Goal: Task Accomplishment & Management: Manage account settings

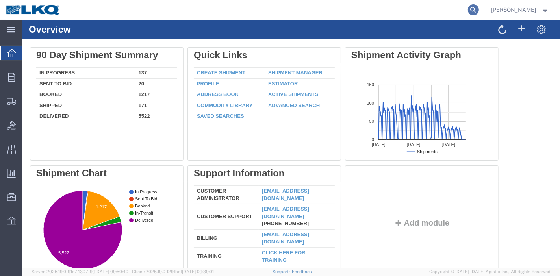
drag, startPoint x: 468, startPoint y: 9, endPoint x: 473, endPoint y: 11, distance: 6.2
click at [470, 9] on agx-global-search at bounding box center [354, 10] width 252 height 20
click at [477, 15] on icon at bounding box center [473, 9] width 11 height 11
click at [313, 9] on input "search" at bounding box center [347, 9] width 239 height 19
paste input "56383319"
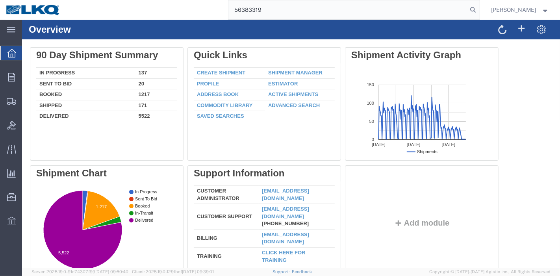
type input "56383319"
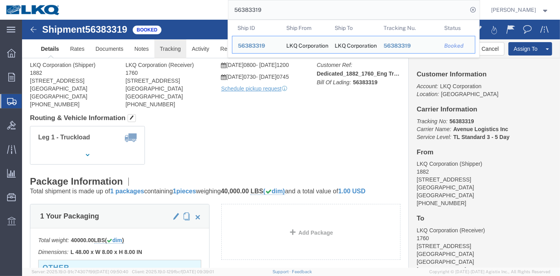
click link "Tracking"
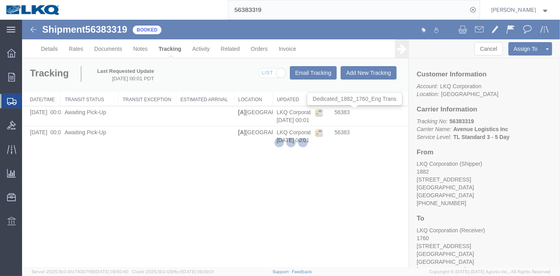
click at [368, 78] on div at bounding box center [291, 144] width 538 height 248
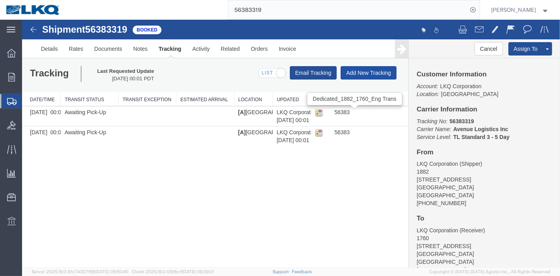
click at [368, 74] on button "Add New Tracking" at bounding box center [368, 72] width 56 height 13
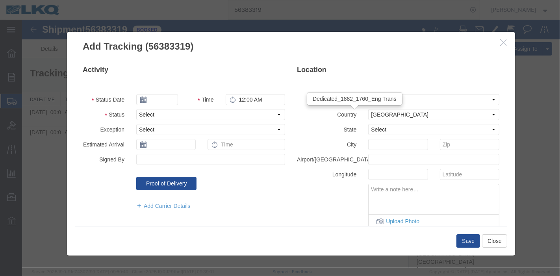
type input "09/16/2025"
type input "11:00 PM"
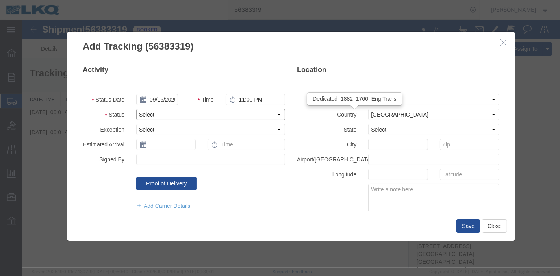
click at [148, 113] on select "Select Arrival Notice Available Arrival Notice Imported Arrive at Delivery Loca…" at bounding box center [210, 114] width 149 height 11
select select "DELIVRED"
click at [136, 109] on select "Select Arrival Notice Available Arrival Notice Imported Arrive at Delivery Loca…" at bounding box center [210, 114] width 149 height 11
click at [467, 224] on button "Save" at bounding box center [468, 225] width 24 height 13
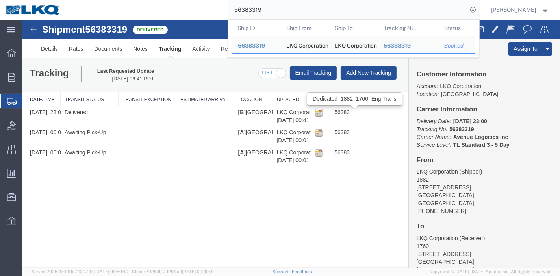
drag, startPoint x: 250, startPoint y: 7, endPoint x: 119, endPoint y: 6, distance: 130.7
click at [120, 6] on div "56383319 Ship ID Ship From Ship To Tracking Nu. Status Ship ID 56383319 Ship Fr…" at bounding box center [272, 10] width 413 height 20
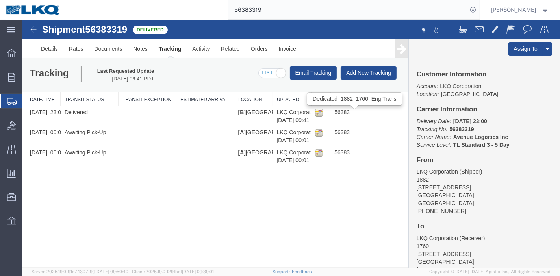
paste input "500798"
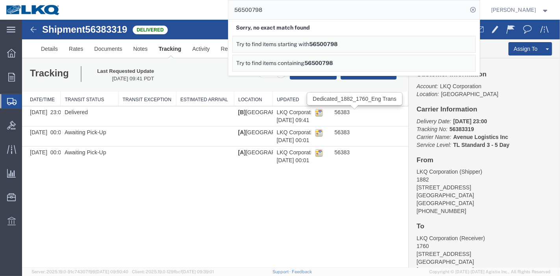
drag, startPoint x: 243, startPoint y: 9, endPoint x: 165, endPoint y: 10, distance: 78.7
click at [165, 10] on div "56500798 Sorry, no exact match found Try to find items starting with 56500798 T…" at bounding box center [272, 10] width 413 height 20
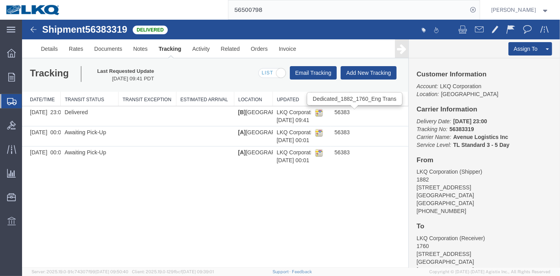
paste input "8"
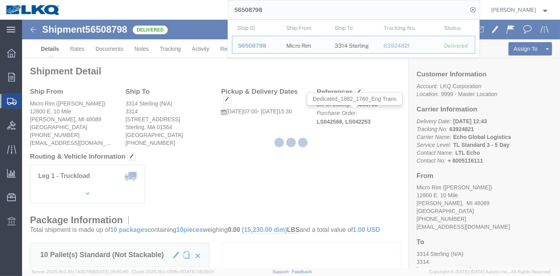
click at [78, 52] on div at bounding box center [291, 144] width 538 height 248
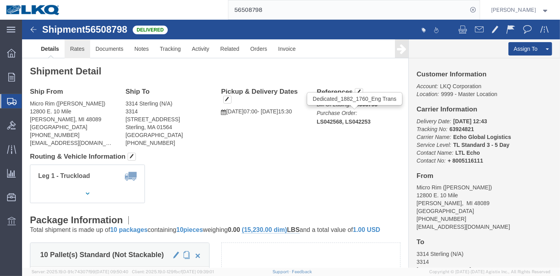
click link "Rates"
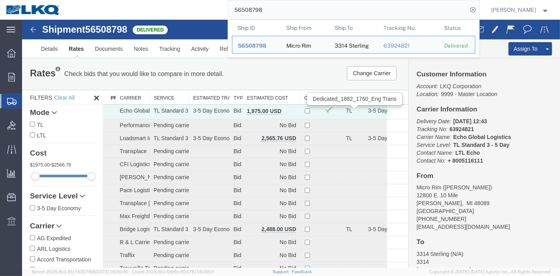
drag, startPoint x: 302, startPoint y: 9, endPoint x: 154, endPoint y: 19, distance: 148.7
click at [154, 19] on div "56508798 Ship ID Ship From Ship To Tracking Nu. Status Ship ID 56508798 Ship Fr…" at bounding box center [272, 10] width 413 height 20
paste input "610703"
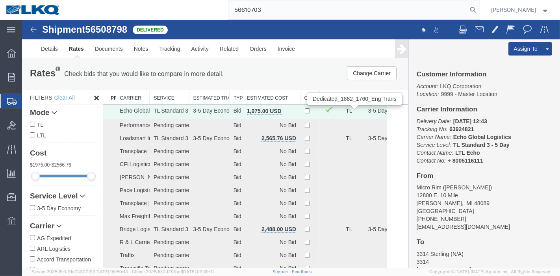
type input "56610703"
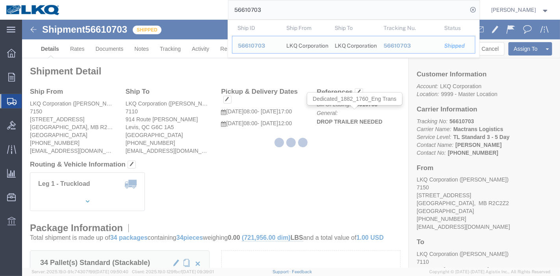
click at [158, 46] on div at bounding box center [291, 144] width 538 height 248
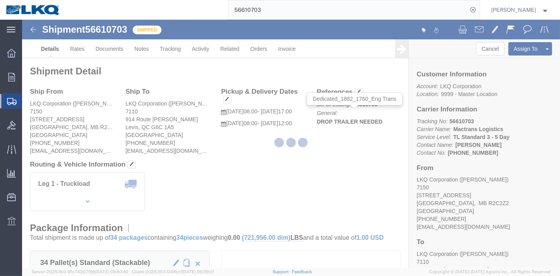
click at [166, 49] on div at bounding box center [291, 144] width 538 height 248
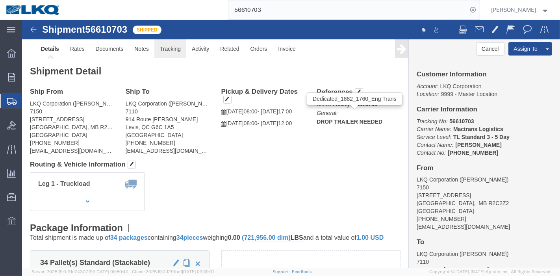
click link "Tracking"
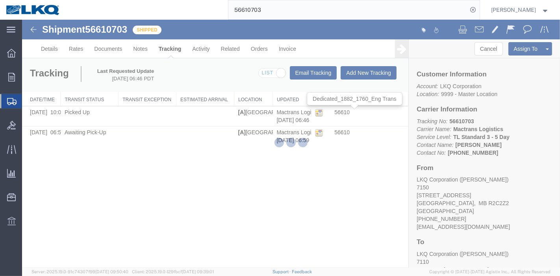
click at [365, 74] on div at bounding box center [291, 144] width 538 height 248
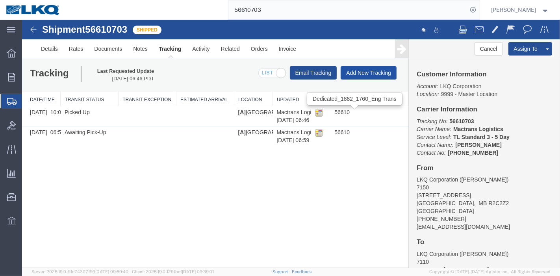
click at [364, 74] on button "Add New Tracking" at bounding box center [368, 72] width 56 height 13
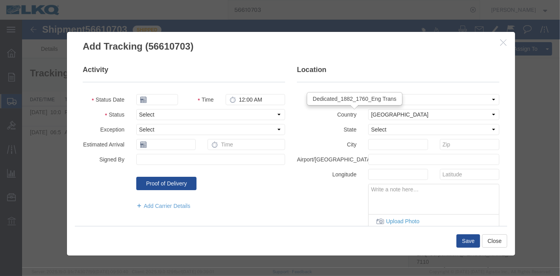
type input "09/16/2025"
type input "11:00 PM"
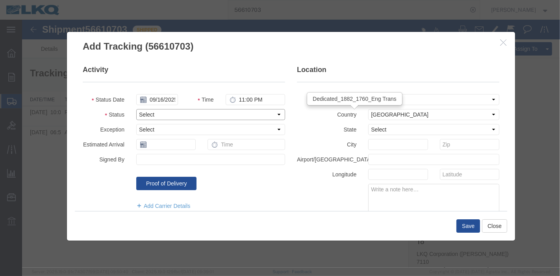
click at [170, 112] on select "Select Arrival Notice Available Arrival Notice Imported Arrive at Delivery Loca…" at bounding box center [210, 114] width 149 height 11
select select "DELIVRED"
click at [136, 109] on select "Select Arrival Notice Available Arrival Notice Imported Arrive at Delivery Loca…" at bounding box center [210, 114] width 149 height 11
click at [467, 227] on button "Save" at bounding box center [468, 225] width 24 height 13
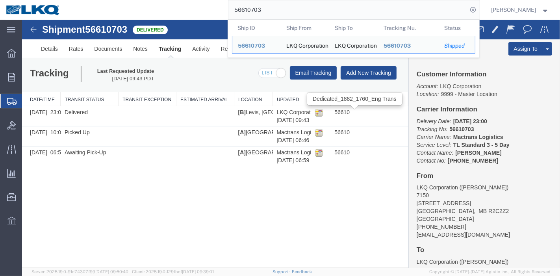
drag, startPoint x: 221, startPoint y: 15, endPoint x: 174, endPoint y: 16, distance: 46.8
click at [174, 16] on div "56610703 Ship ID Ship From Ship To Tracking Nu. Status Ship ID 56610703 Ship Fr…" at bounding box center [272, 10] width 413 height 20
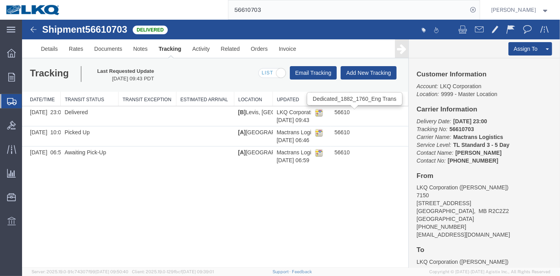
paste input "70279"
type input "56702793"
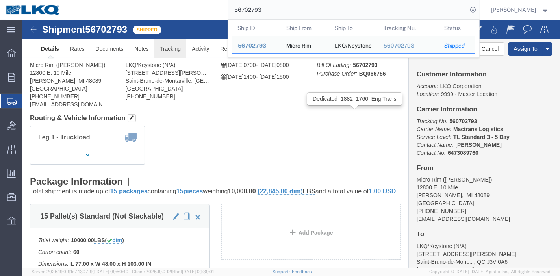
click link "Tracking"
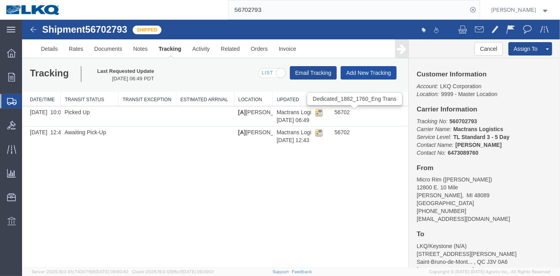
click at [364, 74] on button "Add New Tracking" at bounding box center [368, 72] width 56 height 13
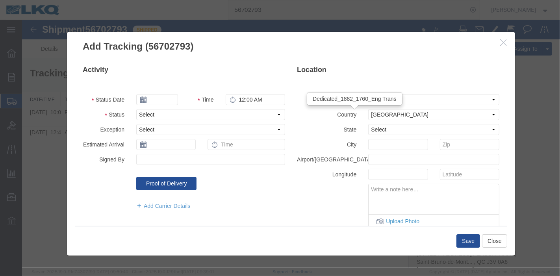
type input "09/16/2025"
type input "11:00 PM"
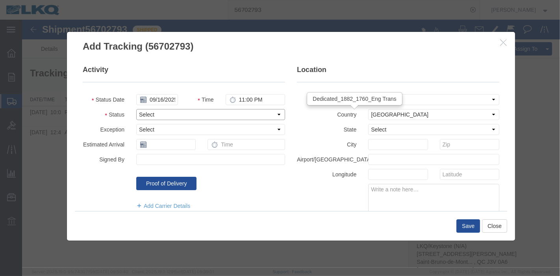
click at [146, 109] on select "Select Arrival Notice Available Arrival Notice Imported Arrive at Delivery Loca…" at bounding box center [210, 114] width 149 height 11
select select "DELIVRED"
click at [136, 109] on select "Select Arrival Notice Available Arrival Notice Imported Arrive at Delivery Loca…" at bounding box center [210, 114] width 149 height 11
click at [466, 224] on button "Save" at bounding box center [468, 225] width 24 height 13
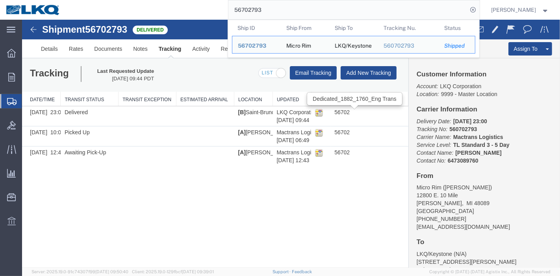
drag, startPoint x: 285, startPoint y: 6, endPoint x: 173, endPoint y: 11, distance: 112.2
click at [173, 11] on div "56702793 Ship ID Ship From Ship To Tracking Nu. Status Ship ID 56702793 Ship Fr…" at bounding box center [272, 10] width 413 height 20
paste input "1211"
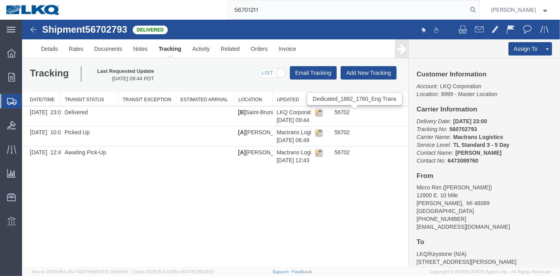
type input "56701211"
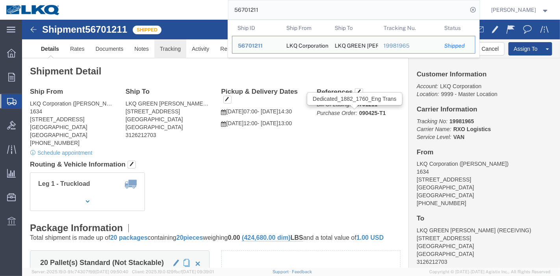
click link "Tracking"
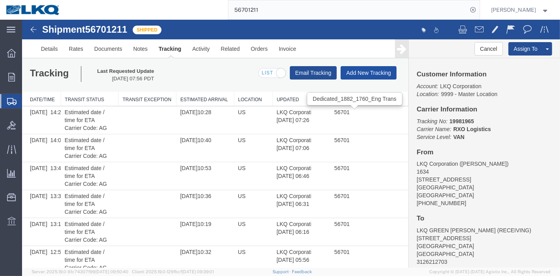
click at [359, 71] on button "Add New Tracking" at bounding box center [368, 72] width 56 height 13
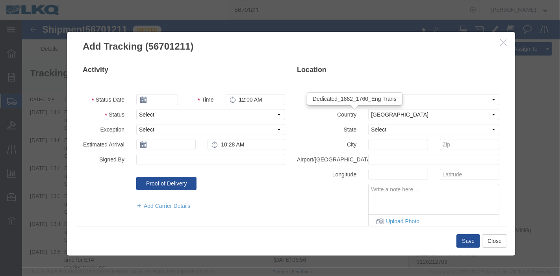
type input "09/16/2025"
type input "11:00 PM"
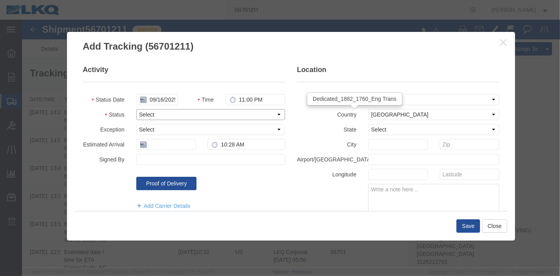
click at [148, 110] on select "Select Arrival Notice Available Arrival Notice Imported Arrive at Delivery Loca…" at bounding box center [210, 114] width 149 height 11
select select "DELIVRED"
click at [136, 109] on select "Select Arrival Notice Available Arrival Notice Imported Arrive at Delivery Loca…" at bounding box center [210, 114] width 149 height 11
click at [156, 140] on input "text" at bounding box center [165, 144] width 59 height 11
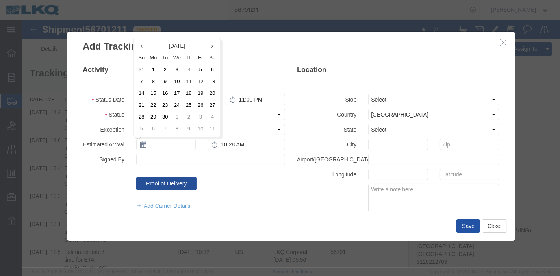
click at [469, 222] on button "Save" at bounding box center [468, 225] width 24 height 13
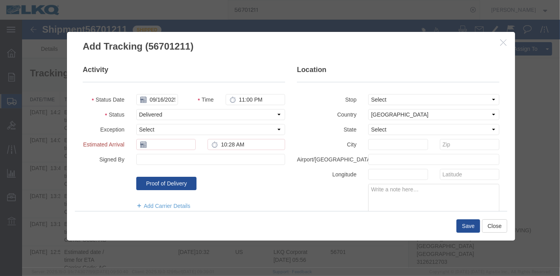
click at [140, 144] on icon at bounding box center [143, 144] width 6 height 6
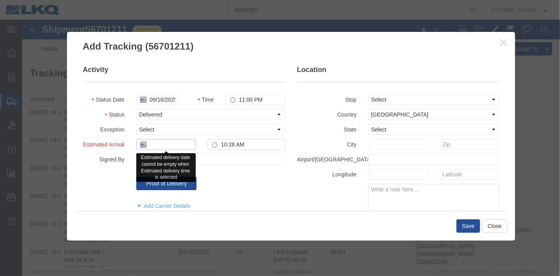
click at [169, 148] on input "text" at bounding box center [165, 144] width 59 height 11
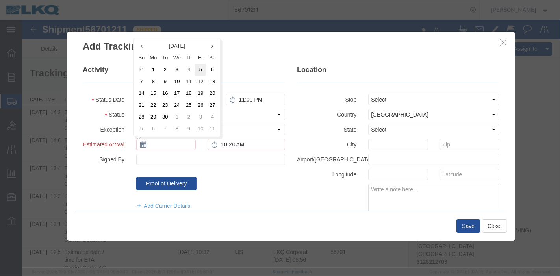
click at [198, 68] on td "5" at bounding box center [200, 70] width 12 height 12
type input "[DATE]"
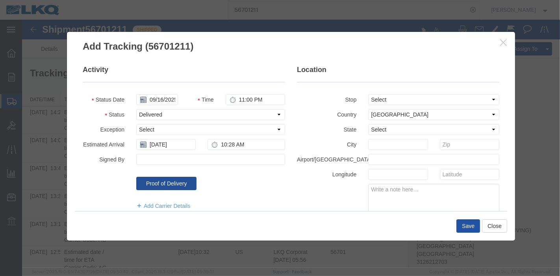
click at [473, 226] on button "Save" at bounding box center [468, 225] width 24 height 13
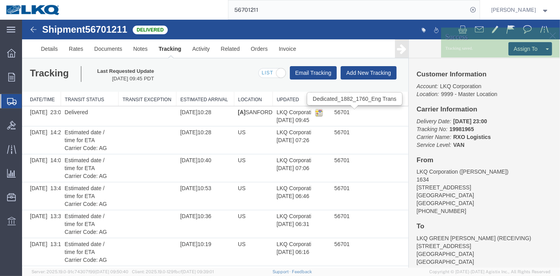
drag, startPoint x: 239, startPoint y: 10, endPoint x: 139, endPoint y: 13, distance: 100.4
click at [139, 13] on div "56701211" at bounding box center [272, 10] width 413 height 20
paste input "68365"
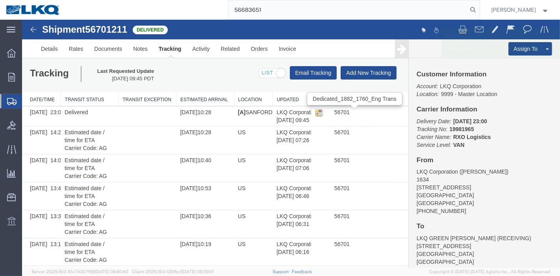
type input "56683651"
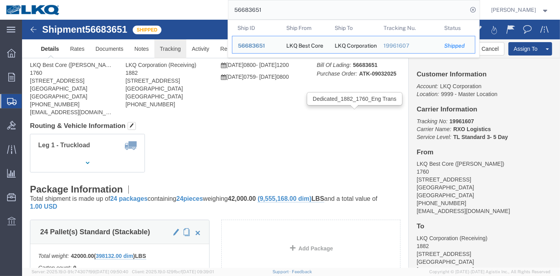
drag, startPoint x: 169, startPoint y: 48, endPoint x: 147, endPoint y: 28, distance: 29.5
click link "Tracking"
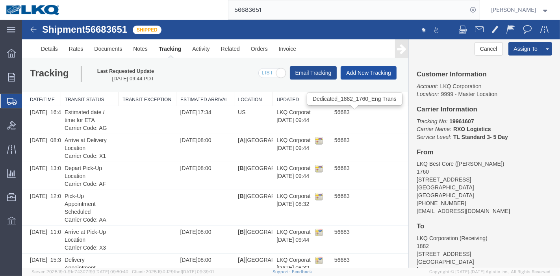
click at [351, 72] on button "Add New Tracking" at bounding box center [368, 72] width 56 height 13
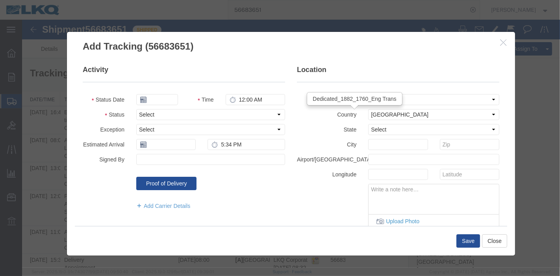
type input "09/16/2025"
type input "11:00 PM"
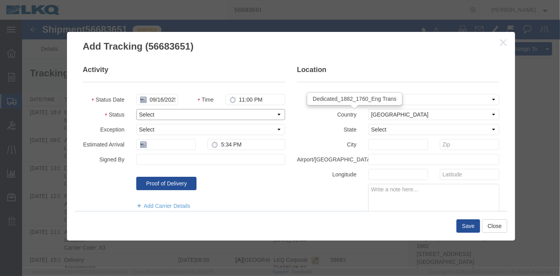
click at [159, 114] on select "Select Arrival Notice Available Arrival Notice Imported Arrive at Delivery Loca…" at bounding box center [210, 114] width 149 height 11
select select "DELIVRED"
click at [136, 109] on select "Select Arrival Notice Available Arrival Notice Imported Arrive at Delivery Loca…" at bounding box center [210, 114] width 149 height 11
click at [159, 146] on input "text" at bounding box center [165, 144] width 59 height 11
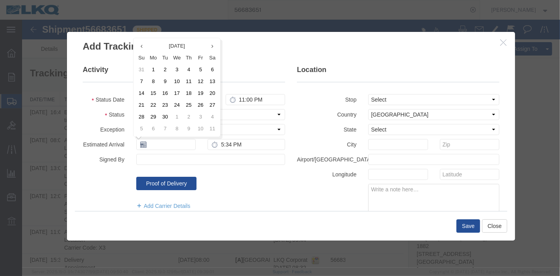
click at [185, 69] on td "4" at bounding box center [188, 70] width 12 height 12
type input "[DATE]"
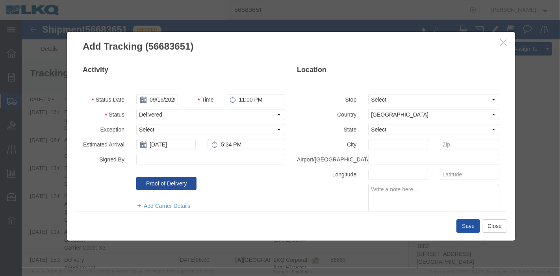
click at [471, 224] on button "Save" at bounding box center [468, 225] width 24 height 13
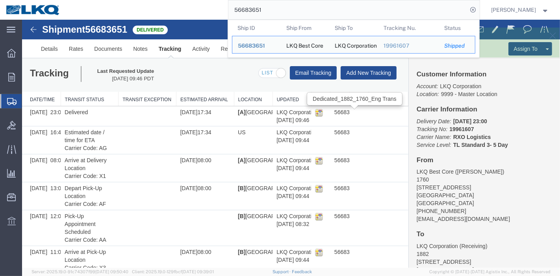
drag, startPoint x: 283, startPoint y: 11, endPoint x: 162, endPoint y: 13, distance: 121.2
click at [162, 13] on div "56683651 Ship ID Ship From Ship To Tracking Nu. Status Ship ID 56683651 Ship Fr…" at bounding box center [272, 10] width 413 height 20
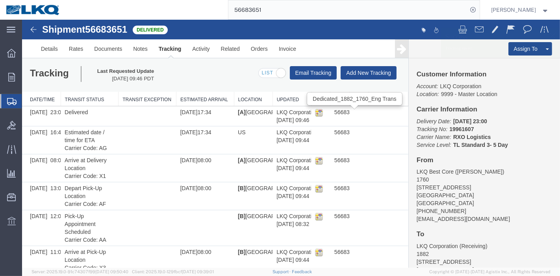
paste input "370105"
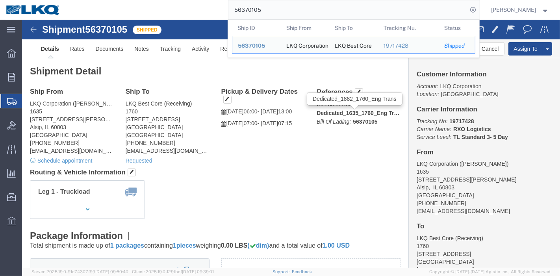
drag, startPoint x: 285, startPoint y: 11, endPoint x: 134, endPoint y: 18, distance: 150.9
click at [135, 18] on div "56370105 Ship ID Ship From Ship To Tracking Nu. Status Ship ID 56370105 Ship Fr…" at bounding box center [272, 10] width 413 height 20
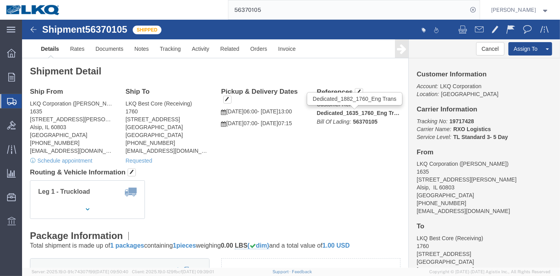
paste input "61263"
type input "56612635"
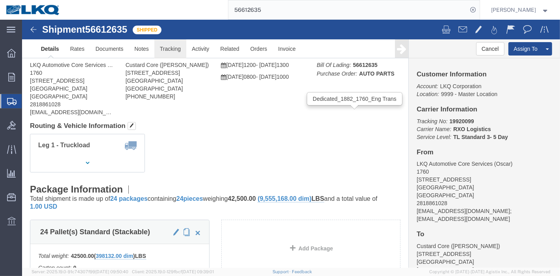
click link "Tracking"
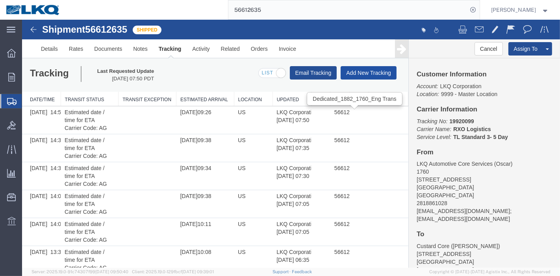
click at [350, 68] on button "Add New Tracking" at bounding box center [368, 72] width 56 height 13
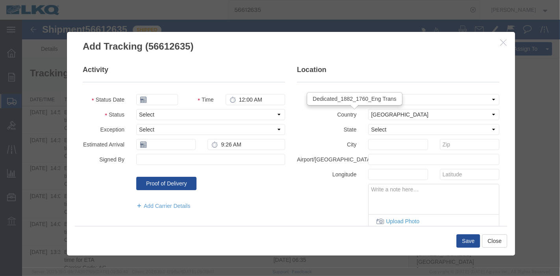
type input "09/16/2025"
type input "11:00 PM"
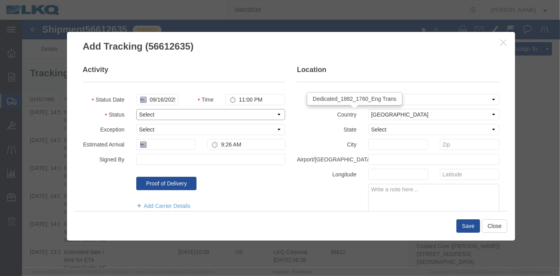
click at [147, 112] on select "Select Arrival Notice Available Arrival Notice Imported Arrive at Delivery Loca…" at bounding box center [210, 114] width 149 height 11
select select "DELIVRED"
click at [136, 109] on select "Select Arrival Notice Available Arrival Notice Imported Arrive at Delivery Loca…" at bounding box center [210, 114] width 149 height 11
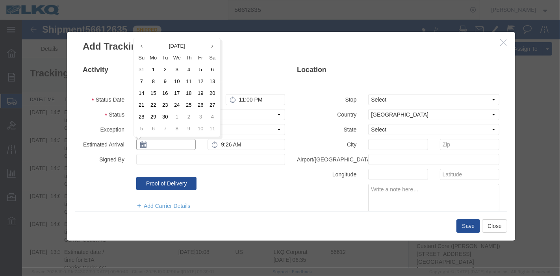
click at [144, 144] on input "text" at bounding box center [165, 144] width 59 height 11
click at [142, 45] on th at bounding box center [141, 46] width 12 height 12
click at [190, 117] on td "28" at bounding box center [188, 117] width 12 height 12
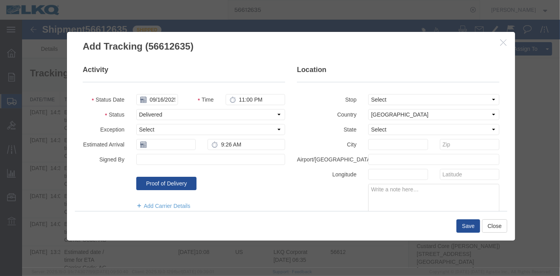
type input "[DATE]"
click at [462, 221] on button "Save" at bounding box center [468, 225] width 24 height 13
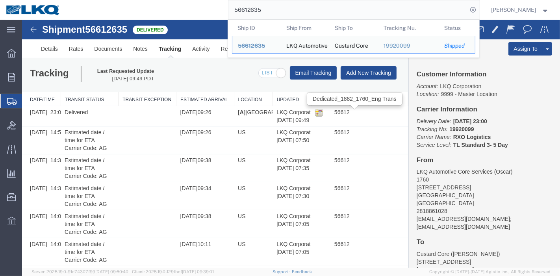
drag, startPoint x: 305, startPoint y: 27, endPoint x: 148, endPoint y: 23, distance: 157.1
paste input "483336"
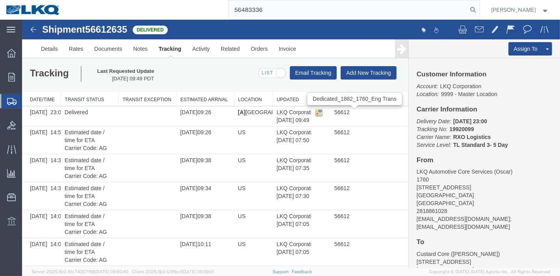
type input "56483336"
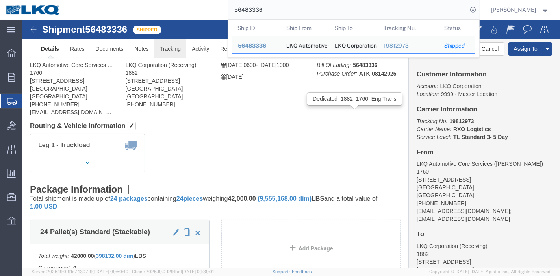
click link "Tracking"
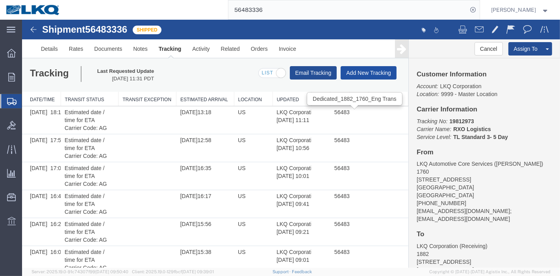
click at [363, 70] on button "Add New Tracking" at bounding box center [368, 72] width 56 height 13
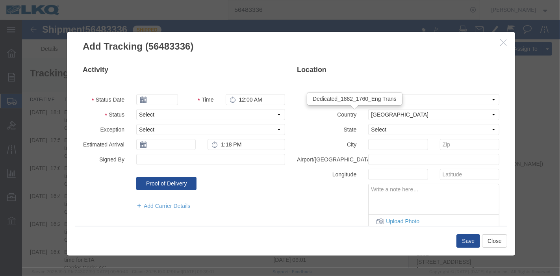
type input "09/16/2025"
type input "11:00 PM"
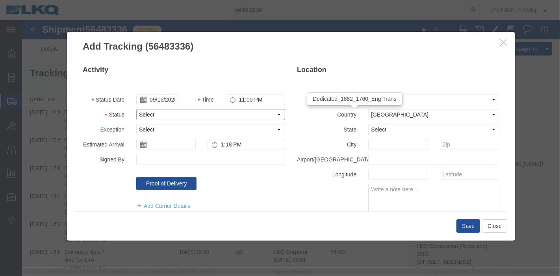
click at [152, 113] on select "Select Arrival Notice Available Arrival Notice Imported Arrive at Delivery Loca…" at bounding box center [210, 114] width 149 height 11
select select "DELIVRED"
click at [136, 109] on select "Select Arrival Notice Available Arrival Notice Imported Arrive at Delivery Loca…" at bounding box center [210, 114] width 149 height 11
click at [142, 144] on icon at bounding box center [143, 144] width 6 height 6
click at [157, 144] on input "text" at bounding box center [165, 144] width 59 height 11
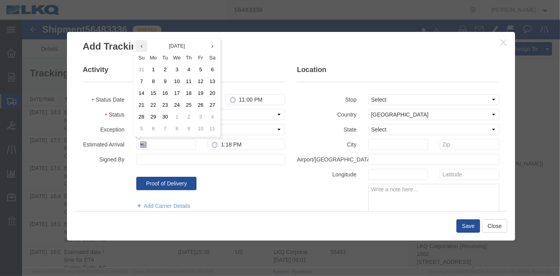
click at [141, 44] on icon at bounding box center [141, 46] width 2 height 5
click at [198, 93] on td "15" at bounding box center [200, 93] width 12 height 12
type input "[DATE]"
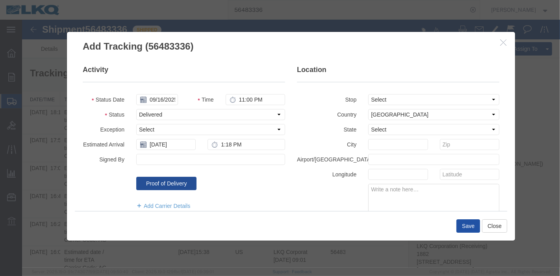
click at [468, 226] on button "Save" at bounding box center [468, 225] width 24 height 13
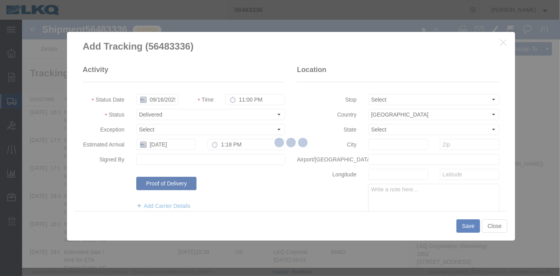
click at [456, 219] on button "Save" at bounding box center [468, 225] width 24 height 13
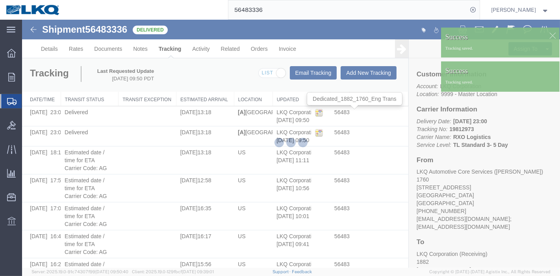
click at [172, 8] on div "56483336" at bounding box center [272, 10] width 413 height 20
paste input "593590"
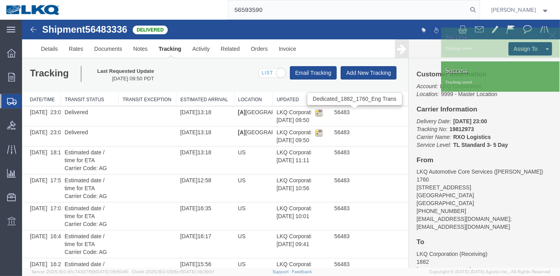
type input "56593590"
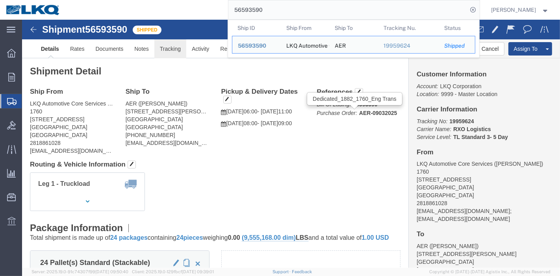
click link "Tracking"
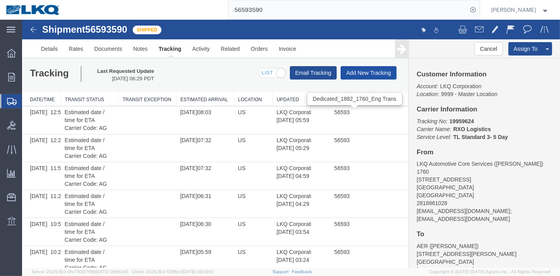
click at [365, 70] on button "Add New Tracking" at bounding box center [368, 72] width 56 height 13
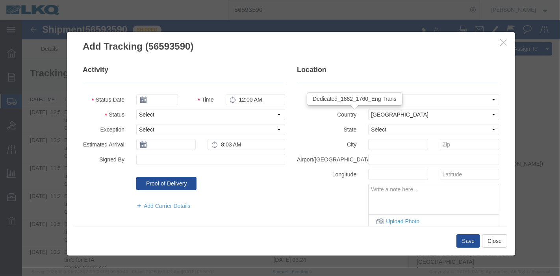
type input "09/16/2025"
type input "11:00 PM"
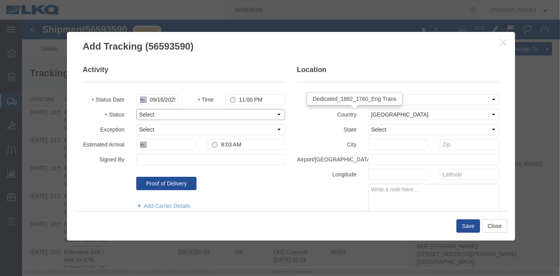
click at [141, 118] on select "Select Arrival Notice Available Arrival Notice Imported Arrive at Delivery Loca…" at bounding box center [210, 114] width 149 height 11
select select "DELIVRED"
click at [136, 109] on select "Select Arrival Notice Available Arrival Notice Imported Arrive at Delivery Loca…" at bounding box center [210, 114] width 149 height 11
click at [149, 143] on input "text" at bounding box center [165, 144] width 59 height 11
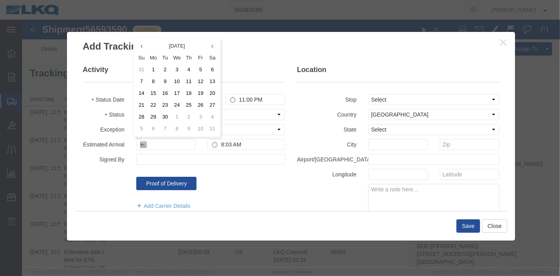
click at [186, 70] on td "4" at bounding box center [188, 70] width 12 height 12
type input "[DATE]"
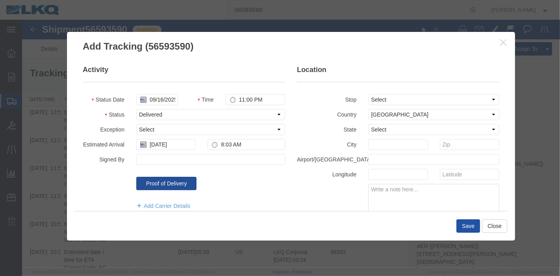
click at [462, 229] on button "Save" at bounding box center [468, 225] width 24 height 13
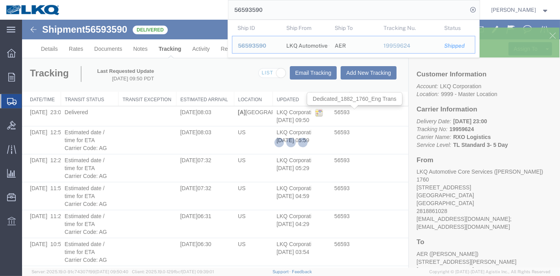
drag, startPoint x: 222, startPoint y: 12, endPoint x: 198, endPoint y: 13, distance: 24.8
click at [199, 12] on div "56593590 Ship ID Ship From Ship To Tracking Nu. Status Ship ID 56593590 Ship Fr…" at bounding box center [272, 10] width 413 height 20
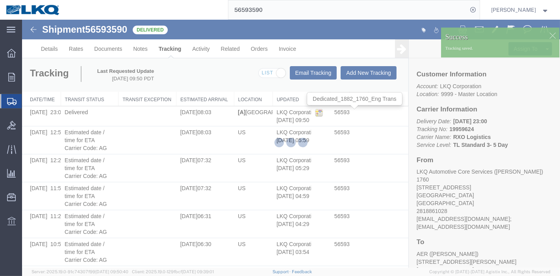
paste input "608152"
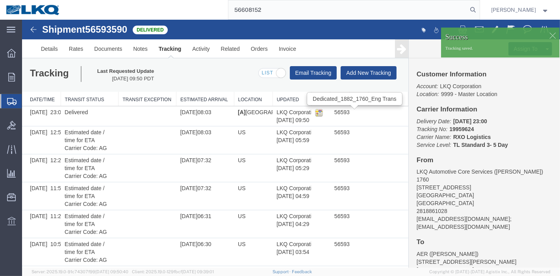
type input "56608152"
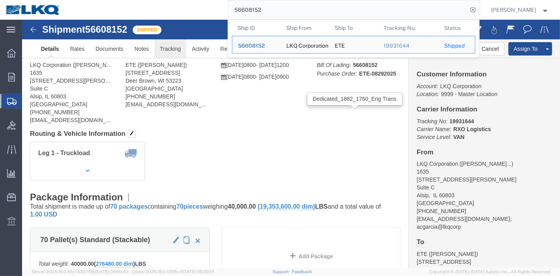
drag, startPoint x: 168, startPoint y: 50, endPoint x: 146, endPoint y: 30, distance: 29.5
click link "Tracking"
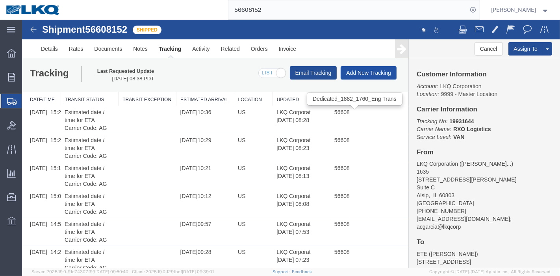
click at [360, 67] on button "Add New Tracking" at bounding box center [368, 72] width 56 height 13
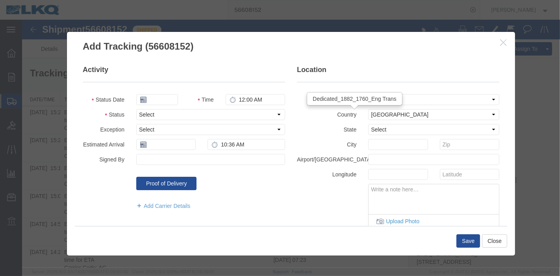
type input "09/16/2025"
type input "11:00 PM"
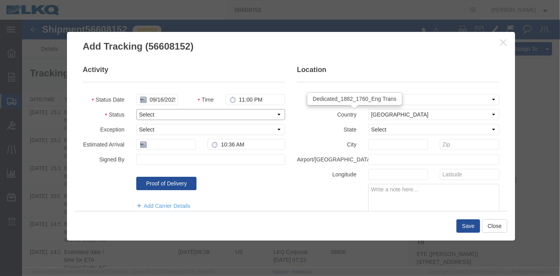
click at [157, 112] on select "Select Arrival Notice Available Arrival Notice Imported Arrive at Delivery Loca…" at bounding box center [210, 114] width 149 height 11
select select "DELIVRED"
click at [136, 109] on select "Select Arrival Notice Available Arrival Notice Imported Arrive at Delivery Loca…" at bounding box center [210, 114] width 149 height 11
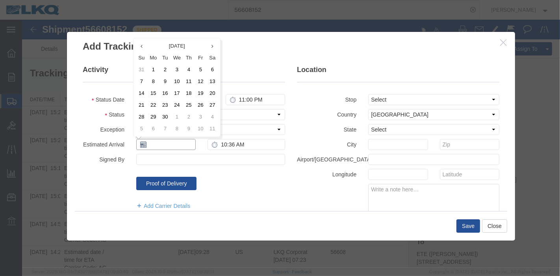
click at [155, 142] on input "text" at bounding box center [165, 144] width 59 height 11
click at [142, 48] on th at bounding box center [141, 46] width 12 height 12
click at [202, 117] on td "29" at bounding box center [200, 117] width 12 height 12
type input "[DATE]"
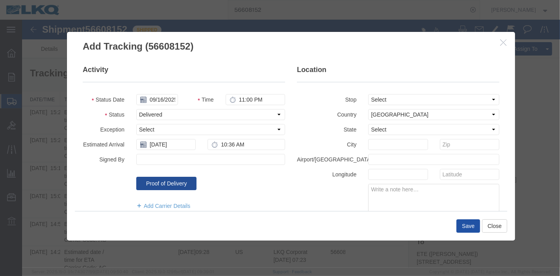
click at [466, 223] on button "Save" at bounding box center [468, 225] width 24 height 13
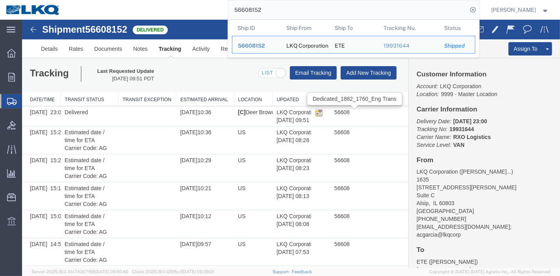
drag, startPoint x: 298, startPoint y: 28, endPoint x: 91, endPoint y: 20, distance: 207.2
paste input "342149"
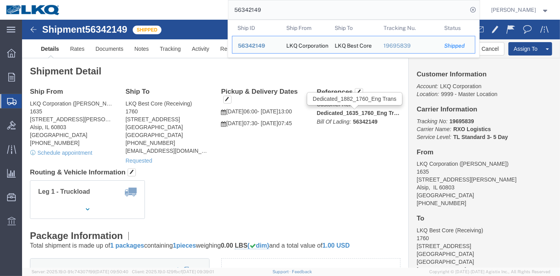
drag, startPoint x: 290, startPoint y: 7, endPoint x: 133, endPoint y: 8, distance: 157.4
click at [133, 9] on div "56342149 Ship ID Ship From Ship To Tracking Nu. Status Ship ID 56342149 Ship Fr…" at bounding box center [272, 10] width 413 height 20
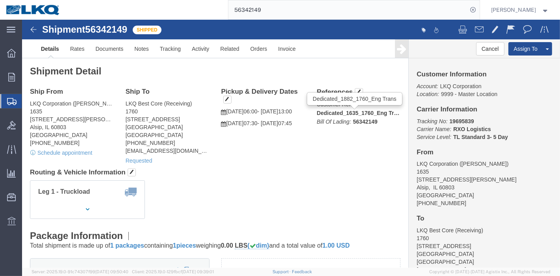
paste input "070605"
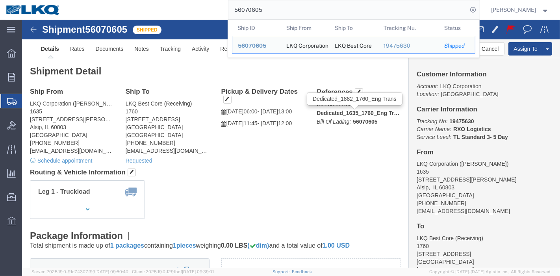
drag, startPoint x: 291, startPoint y: 14, endPoint x: 172, endPoint y: 14, distance: 118.9
click at [172, 14] on div "56070605 Ship ID Ship From Ship To Tracking Nu. Status Ship ID 56070605 Ship Fr…" at bounding box center [272, 10] width 413 height 20
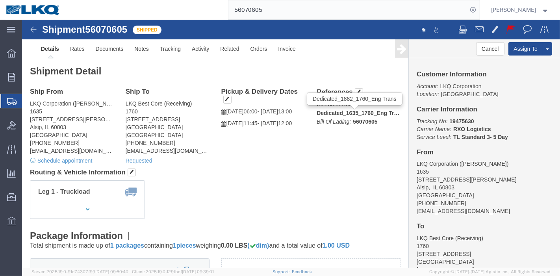
paste input "609006"
type input "56609006"
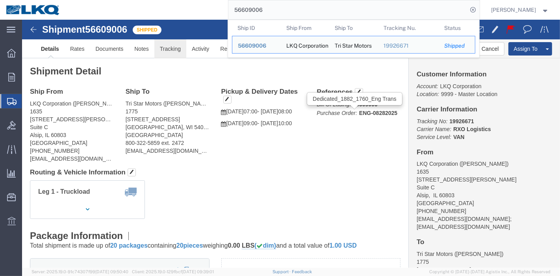
click link "Tracking"
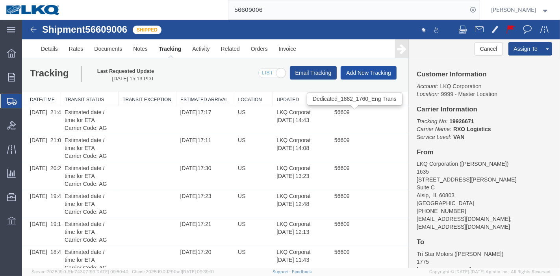
click at [365, 76] on button "Add New Tracking" at bounding box center [368, 72] width 56 height 13
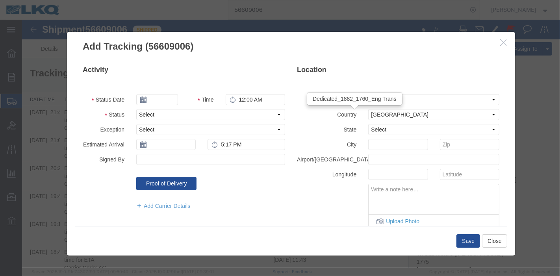
type input "09/16/2025"
type input "11:00 PM"
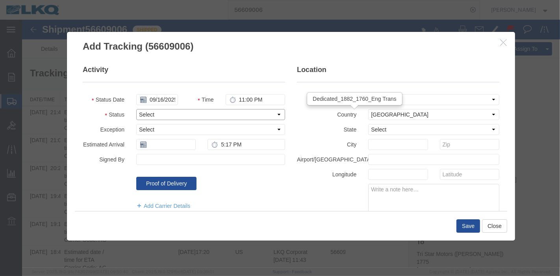
drag, startPoint x: 150, startPoint y: 111, endPoint x: 153, endPoint y: 112, distance: 4.1
click at [150, 111] on select "Select Arrival Notice Available Arrival Notice Imported Arrive at Delivery Loca…" at bounding box center [210, 114] width 149 height 11
select select "DELIVRED"
click at [136, 109] on select "Select Arrival Notice Available Arrival Notice Imported Arrive at Delivery Loca…" at bounding box center [210, 114] width 149 height 11
click at [151, 149] on input "text" at bounding box center [165, 144] width 59 height 11
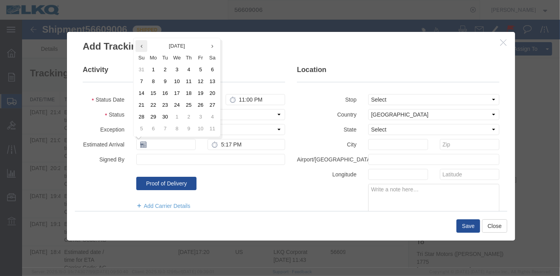
click at [137, 45] on th at bounding box center [141, 46] width 12 height 12
click at [198, 115] on td "29" at bounding box center [200, 117] width 12 height 12
type input "[DATE]"
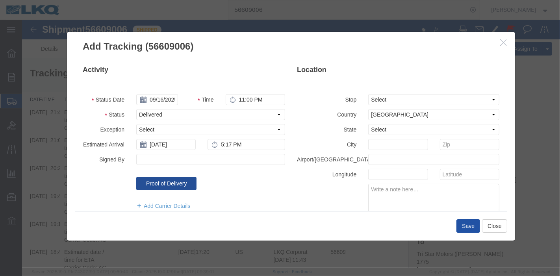
click at [456, 223] on button "Save" at bounding box center [468, 225] width 24 height 13
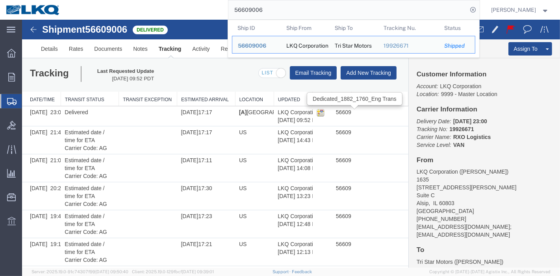
drag, startPoint x: 282, startPoint y: 8, endPoint x: 99, endPoint y: 17, distance: 183.6
click at [99, 17] on div "56609006 Ship ID Ship From Ship To Tracking Nu. Status Ship ID 56609006 Ship Fr…" at bounding box center [272, 10] width 413 height 20
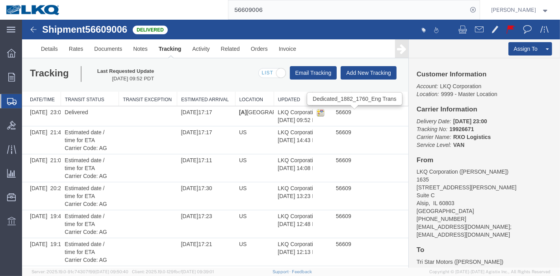
paste input "34213"
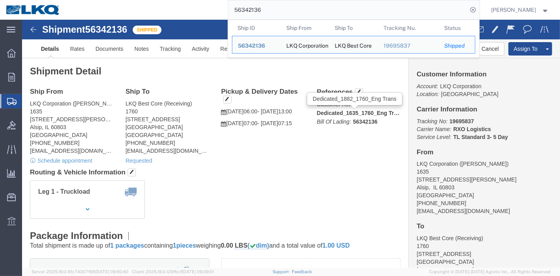
drag, startPoint x: 264, startPoint y: 9, endPoint x: 155, endPoint y: 4, distance: 108.7
click at [155, 4] on div "56342136 Ship ID Ship From Ship To Tracking Nu. Status Ship ID 56342136 Ship Fr…" at bounding box center [272, 10] width 413 height 20
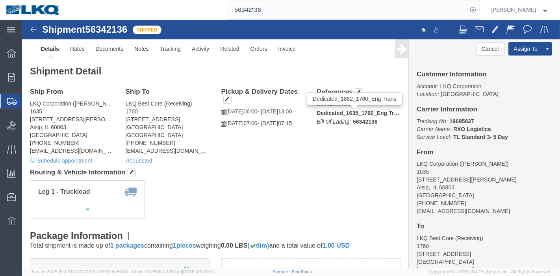
paste input "2916"
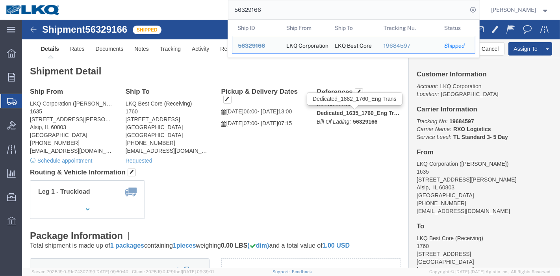
drag, startPoint x: 276, startPoint y: 10, endPoint x: 156, endPoint y: 16, distance: 120.2
click at [156, 16] on div "56329166 Ship ID Ship From Ship To Tracking Nu. Status Ship ID 56329166 Ship Fr…" at bounding box center [272, 10] width 413 height 20
paste input "70115"
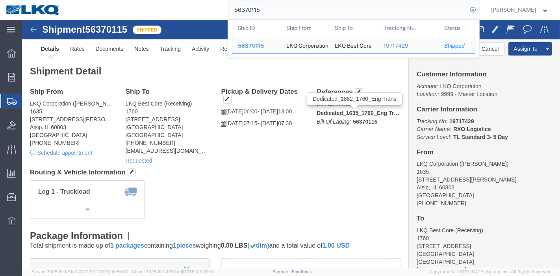
drag, startPoint x: 281, startPoint y: 12, endPoint x: 166, endPoint y: 12, distance: 114.9
click at [166, 12] on div "56370115 Ship ID Ship From Ship To Tracking Nu. Status Ship ID 56370115 Ship Fr…" at bounding box center [272, 10] width 413 height 20
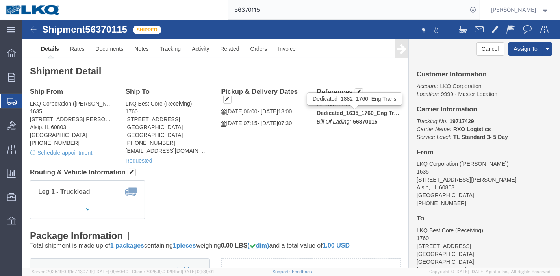
paste input "56323"
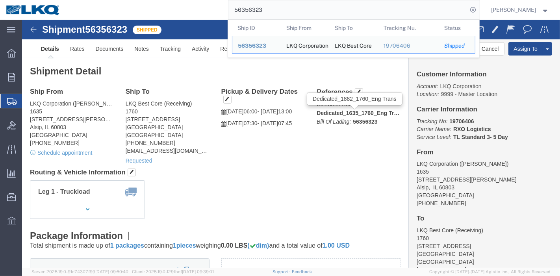
drag, startPoint x: 288, startPoint y: 7, endPoint x: 135, endPoint y: 7, distance: 152.3
click at [135, 7] on div "56356323 Ship ID Ship From Ship To Tracking Nu. Status Ship ID 56356323 Ship Fr…" at bounding box center [272, 10] width 413 height 20
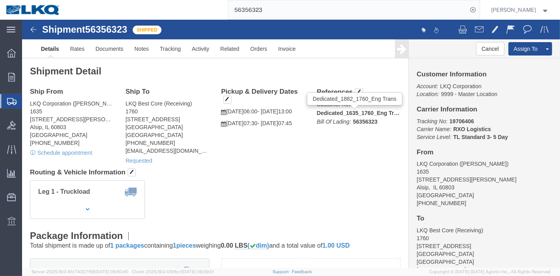
paste input "701335"
type input "56701335"
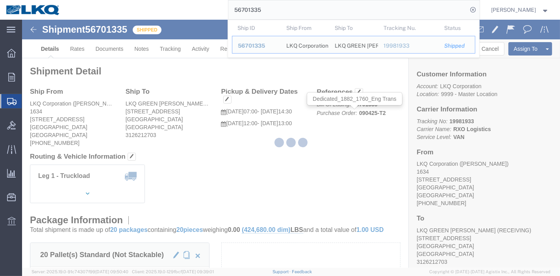
click div
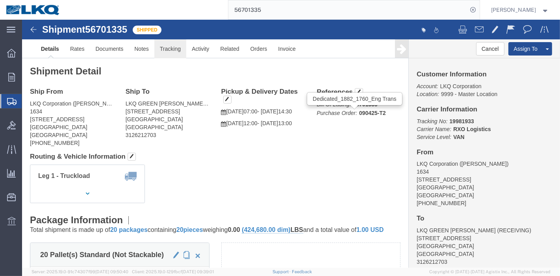
click link "Tracking"
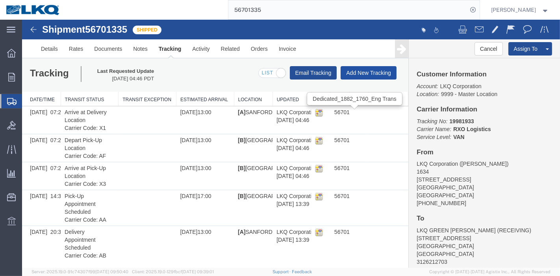
click at [362, 72] on button "Add New Tracking" at bounding box center [368, 72] width 56 height 13
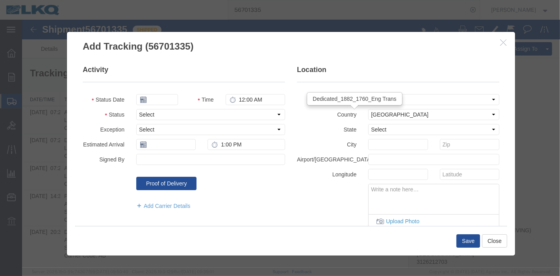
type input "09/16/2025"
type input "11:00 PM"
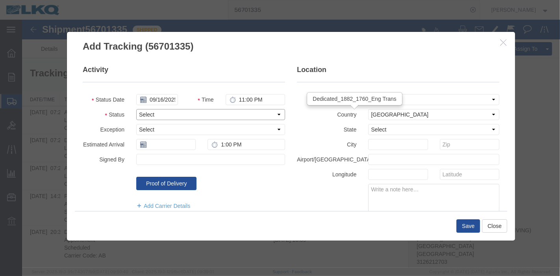
click at [152, 114] on select "Select Arrival Notice Available Arrival Notice Imported Arrive at Delivery Loca…" at bounding box center [210, 114] width 149 height 11
select select "DELIVRED"
click at [136, 109] on select "Select Arrival Notice Available Arrival Notice Imported Arrive at Delivery Loca…" at bounding box center [210, 114] width 149 height 11
click at [153, 141] on input "text" at bounding box center [165, 144] width 59 height 11
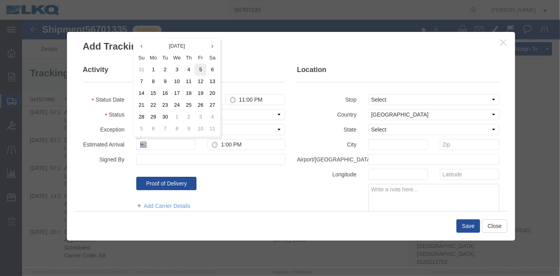
click at [198, 65] on td "5" at bounding box center [200, 70] width 12 height 12
type input "[DATE]"
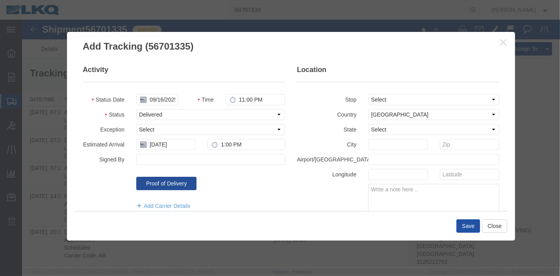
click at [466, 225] on button "Save" at bounding box center [468, 225] width 24 height 13
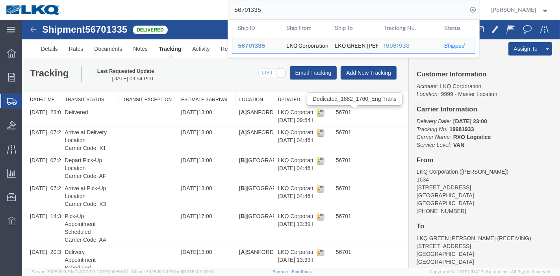
drag, startPoint x: 278, startPoint y: 2, endPoint x: 180, endPoint y: 18, distance: 99.1
click at [180, 18] on div "56701335 Ship ID Ship From Ship To Tracking Nu. Status Ship ID 56701335 Ship Fr…" at bounding box center [272, 10] width 413 height 20
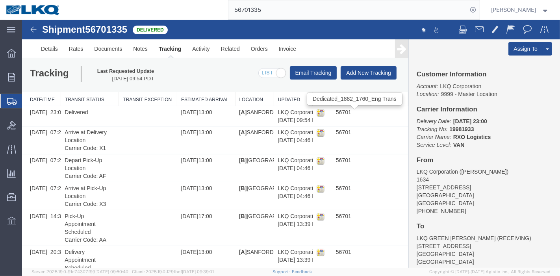
paste input "342134"
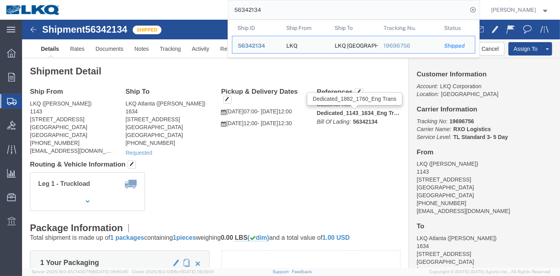
drag, startPoint x: 149, startPoint y: 11, endPoint x: 144, endPoint y: 11, distance: 5.5
click at [144, 11] on div "56342134 Ship ID Ship From Ship To Tracking Nu. Status Ship ID 56342134 Ship Fr…" at bounding box center [272, 10] width 413 height 20
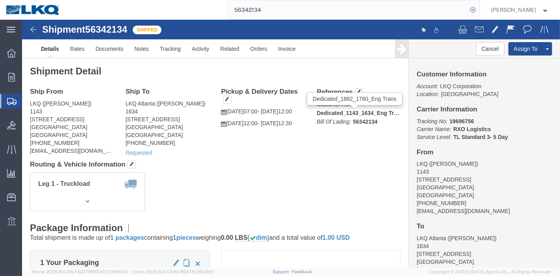
paste input "622902"
type input "56622902"
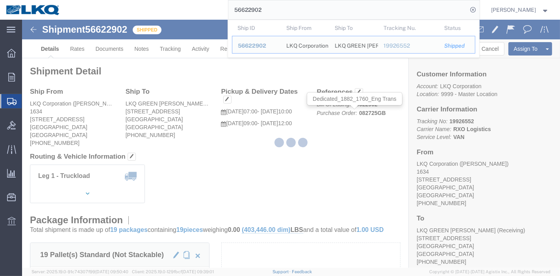
drag, startPoint x: 171, startPoint y: 33, endPoint x: 183, endPoint y: 49, distance: 20.0
click at [183, 49] on div at bounding box center [291, 144] width 538 height 248
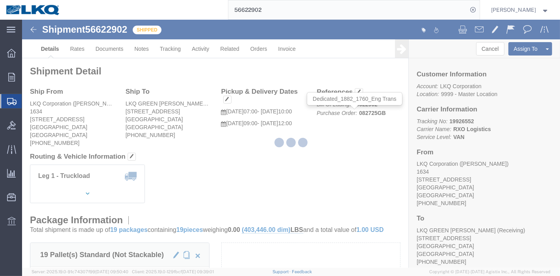
click at [168, 48] on div at bounding box center [291, 144] width 538 height 248
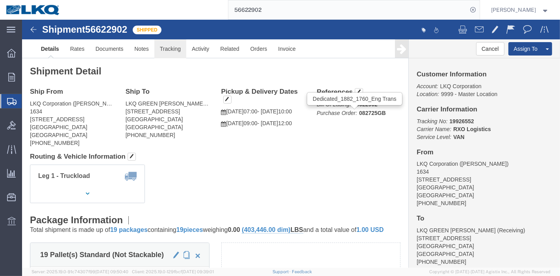
click link "Tracking"
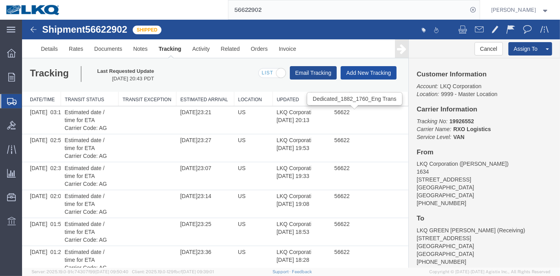
click at [363, 74] on button "Add New Tracking" at bounding box center [368, 72] width 56 height 13
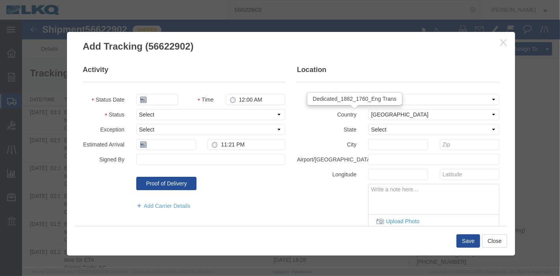
type input "09/16/2025"
type input "11:00 PM"
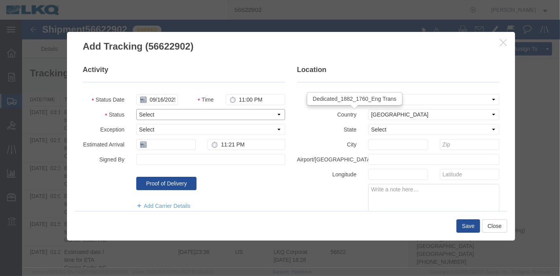
click at [164, 116] on select "Select Arrival Notice Available Arrival Notice Imported Arrive at Delivery Loca…" at bounding box center [210, 114] width 149 height 11
select select "DELIVRED"
click at [136, 109] on select "Select Arrival Notice Available Arrival Notice Imported Arrive at Delivery Loca…" at bounding box center [210, 114] width 149 height 11
click at [162, 140] on input "text" at bounding box center [165, 144] width 59 height 11
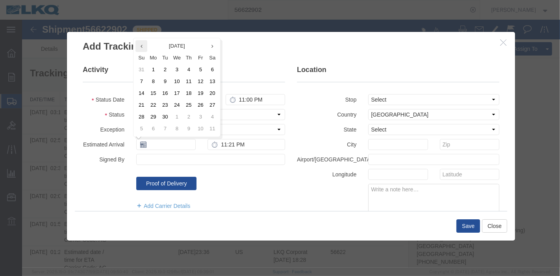
click at [138, 46] on th at bounding box center [141, 46] width 12 height 12
click at [187, 116] on td "28" at bounding box center [188, 117] width 12 height 12
type input "[DATE]"
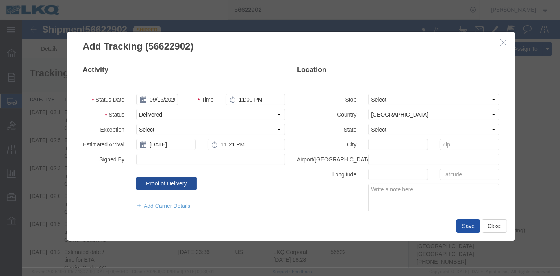
click at [476, 227] on button "Save" at bounding box center [468, 225] width 24 height 13
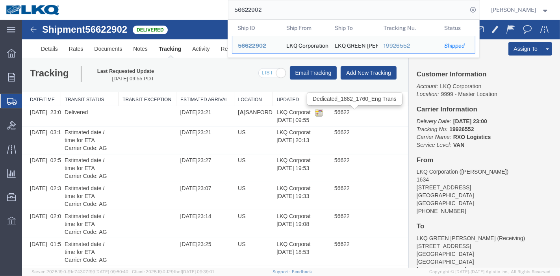
drag, startPoint x: 267, startPoint y: 12, endPoint x: 163, endPoint y: 15, distance: 103.9
click at [163, 15] on div "56622902 Ship ID Ship From Ship To Tracking Nu. Status Ship ID 56622902 Ship Fr…" at bounding box center [272, 10] width 413 height 20
paste input "570407"
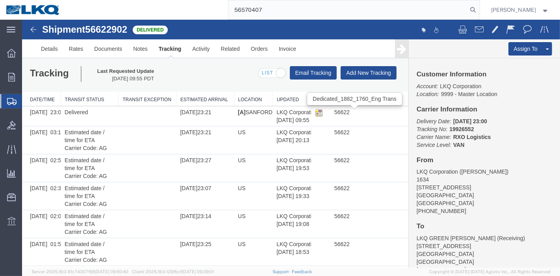
type input "56570407"
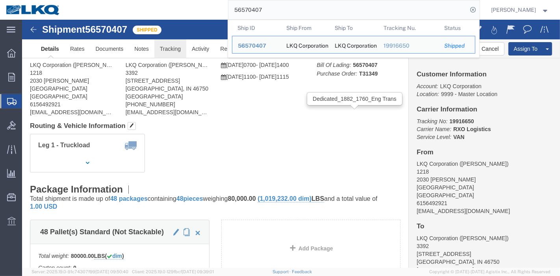
click link "Tracking"
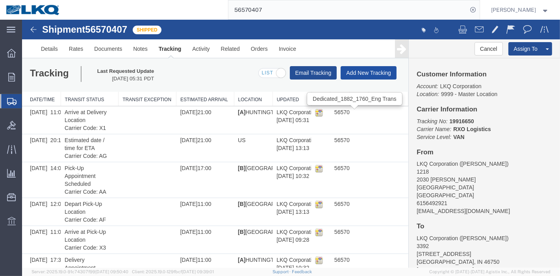
click at [375, 72] on button "Add New Tracking" at bounding box center [368, 72] width 56 height 13
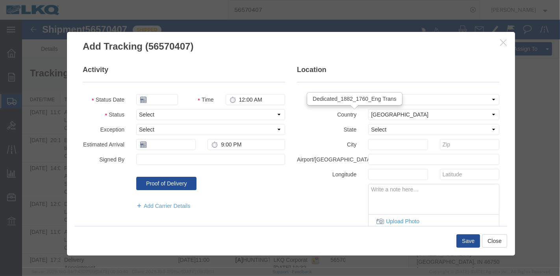
type input "09/16/2025"
type input "11:00 PM"
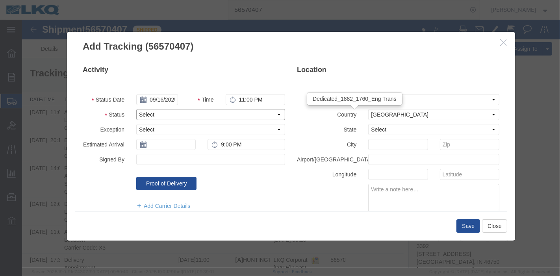
click at [198, 116] on select "Select Arrival Notice Available Arrival Notice Imported Arrive at Delivery Loca…" at bounding box center [210, 114] width 149 height 11
select select "DELIVRED"
click at [136, 109] on select "Select Arrival Notice Available Arrival Notice Imported Arrive at Delivery Loca…" at bounding box center [210, 114] width 149 height 11
click at [155, 148] on input "text" at bounding box center [165, 144] width 59 height 11
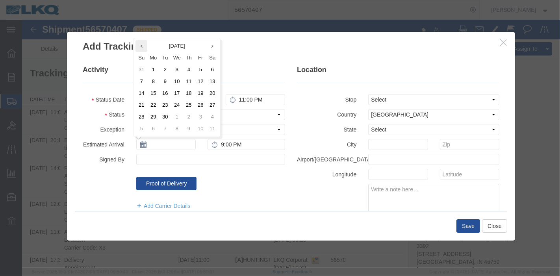
click at [140, 45] on icon at bounding box center [141, 46] width 2 height 5
click at [191, 113] on td "28" at bounding box center [188, 117] width 12 height 12
type input "[DATE]"
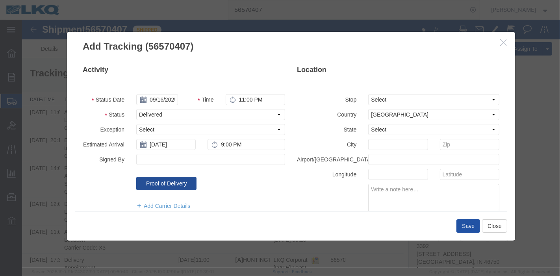
click at [465, 225] on button "Save" at bounding box center [468, 225] width 24 height 13
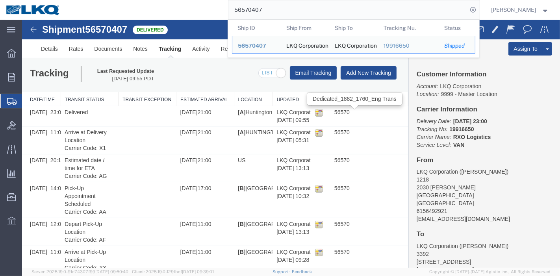
drag, startPoint x: 288, startPoint y: 13, endPoint x: 127, endPoint y: 15, distance: 160.6
click at [131, 15] on div "56570407 Ship ID Ship From Ship To Tracking Nu. Status Ship ID 56570407 Ship Fr…" at bounding box center [272, 10] width 413 height 20
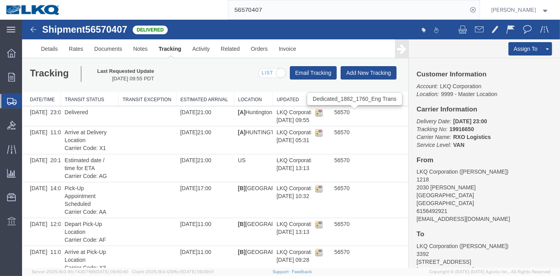
paste input "274840"
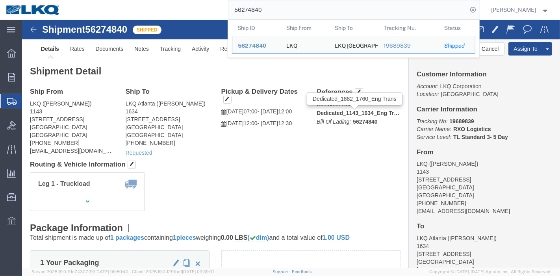
drag, startPoint x: 275, startPoint y: 9, endPoint x: 153, endPoint y: 6, distance: 122.1
click at [153, 6] on div "56274840 Ship ID Ship From Ship To Tracking Nu. Status Ship ID 56274840 Ship Fr…" at bounding box center [272, 10] width 413 height 20
paste input "627924"
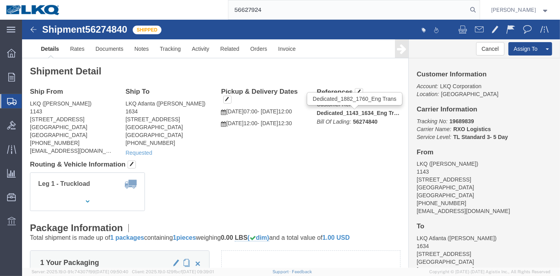
type input "56627924"
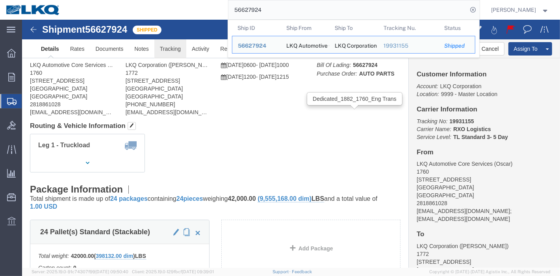
click link "Tracking"
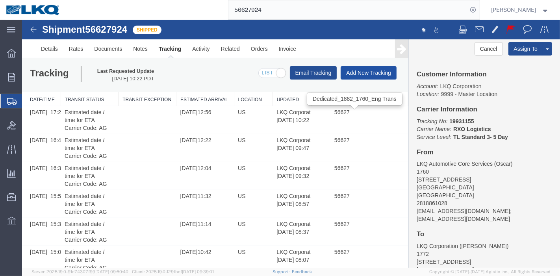
click at [367, 72] on button "Add New Tracking" at bounding box center [368, 72] width 56 height 13
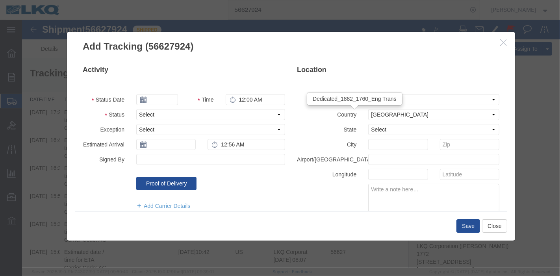
type input "09/16/2025"
type input "11:00 PM"
click at [187, 111] on select "Select Arrival Notice Available Arrival Notice Imported Arrive at Delivery Loca…" at bounding box center [210, 114] width 149 height 11
select select "DELIVRED"
click at [136, 109] on select "Select Arrival Notice Available Arrival Notice Imported Arrive at Delivery Loca…" at bounding box center [210, 114] width 149 height 11
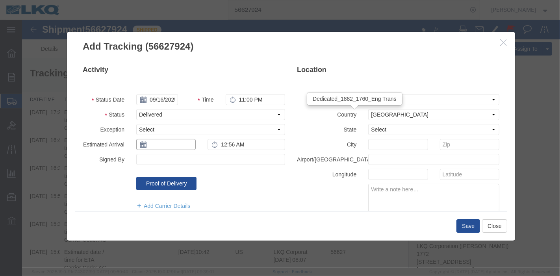
click at [152, 142] on input "text" at bounding box center [165, 144] width 59 height 11
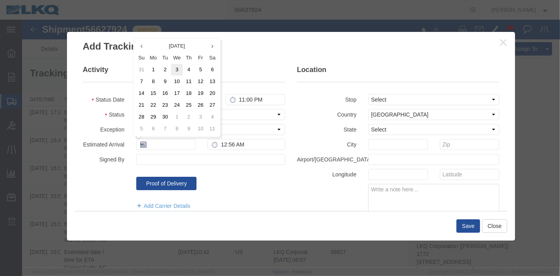
click at [177, 71] on td "3" at bounding box center [176, 70] width 12 height 12
type input "[DATE]"
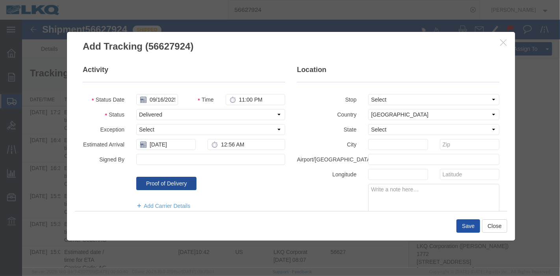
click at [468, 221] on button "Save" at bounding box center [468, 225] width 24 height 13
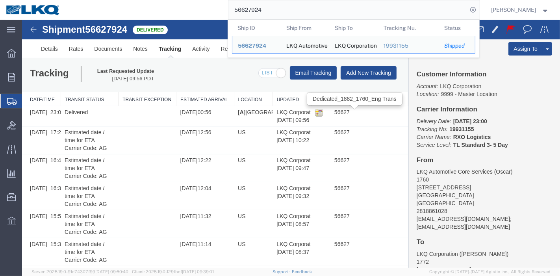
drag, startPoint x: 283, startPoint y: 10, endPoint x: 142, endPoint y: 9, distance: 140.5
click at [142, 9] on div "56627924 Ship ID Ship From Ship To Tracking Nu. Status Ship ID 56627924 Ship Fr…" at bounding box center [272, 10] width 413 height 20
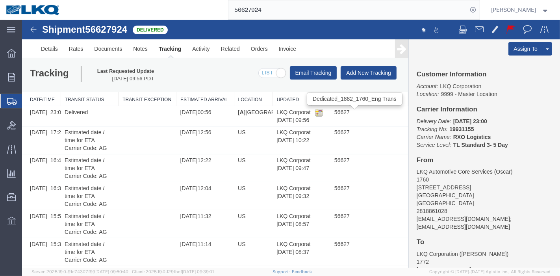
paste input "329173"
type input "56329173"
